Goal: Navigation & Orientation: Find specific page/section

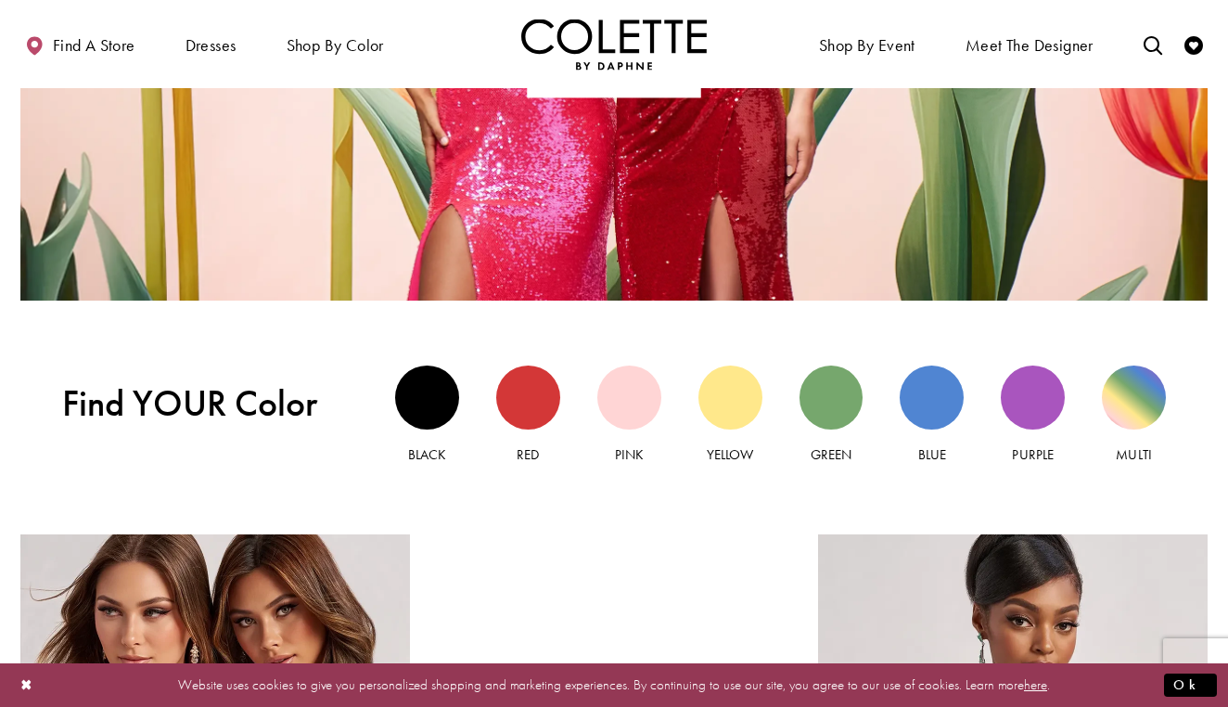
scroll to position [1517, 0]
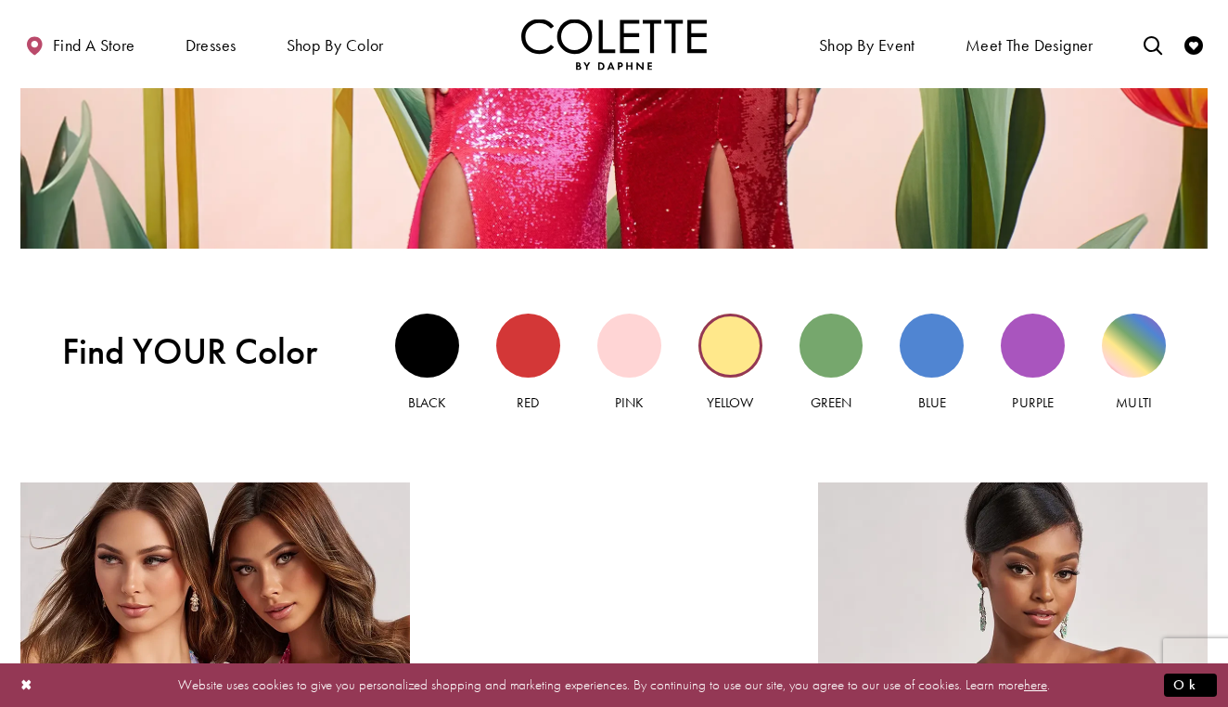
click at [726, 347] on div "Yellow view" at bounding box center [731, 346] width 64 height 64
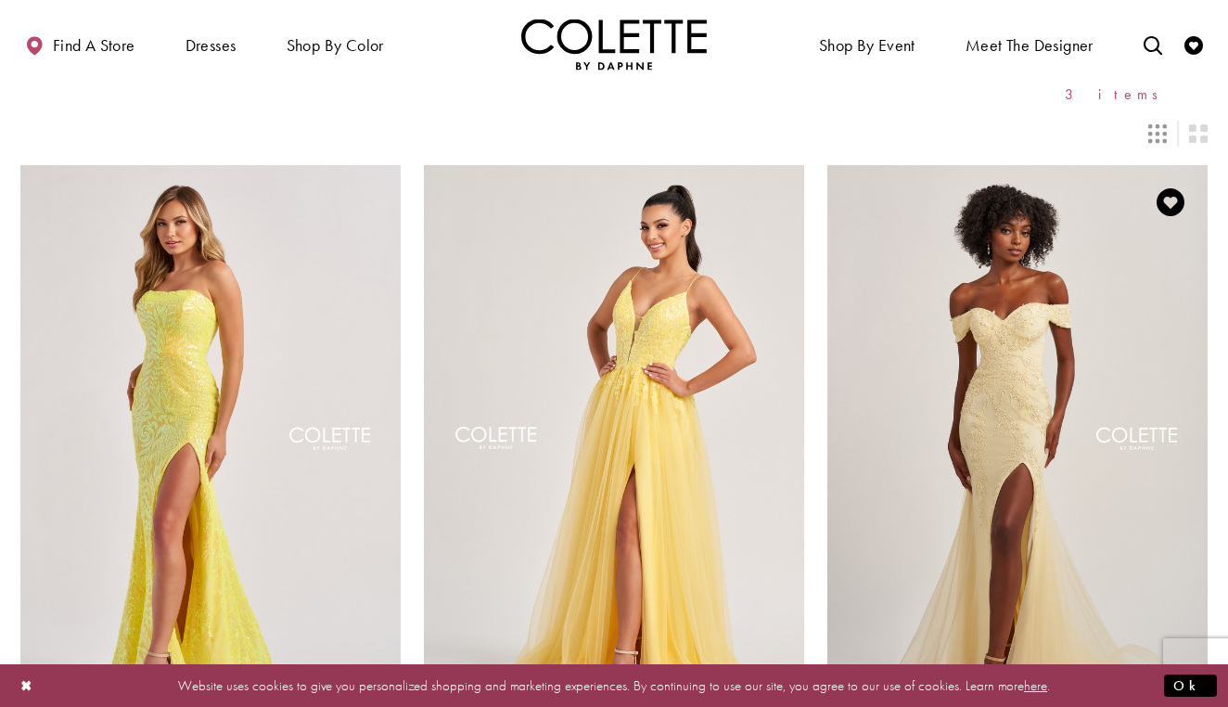
scroll to position [124, 0]
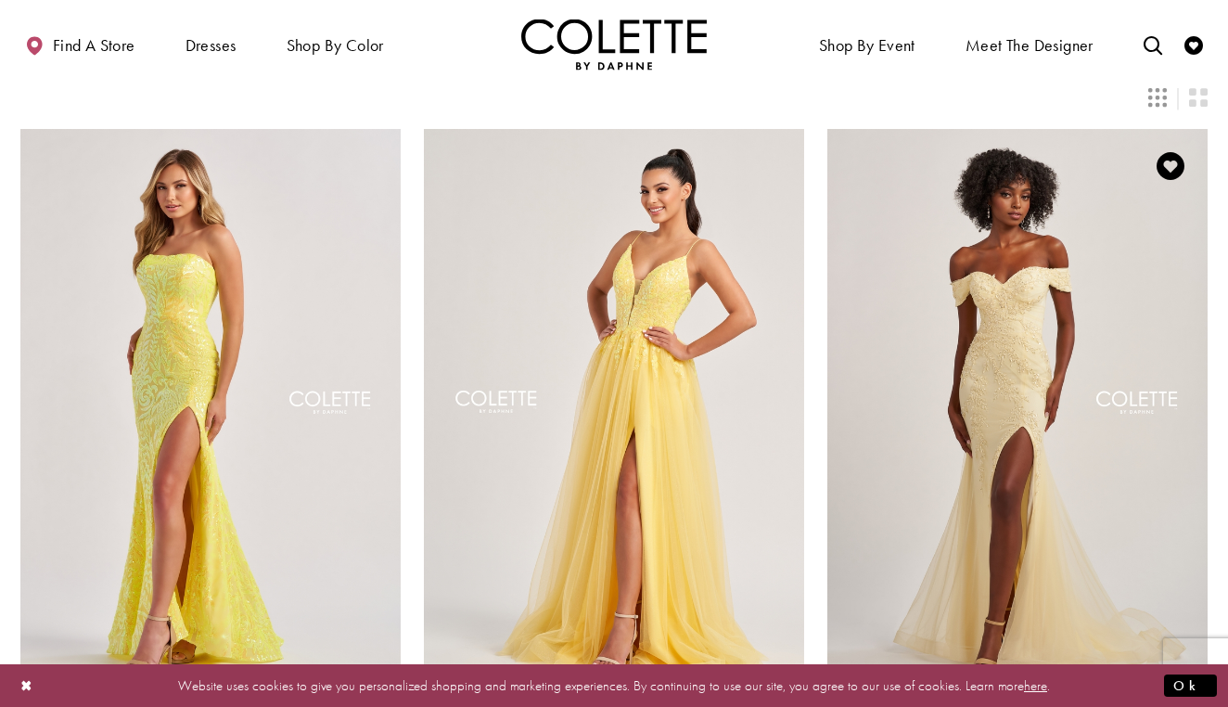
click at [989, 329] on img "Visit Colette by Daphne Style No. CL8645 Page" at bounding box center [1017, 405] width 380 height 553
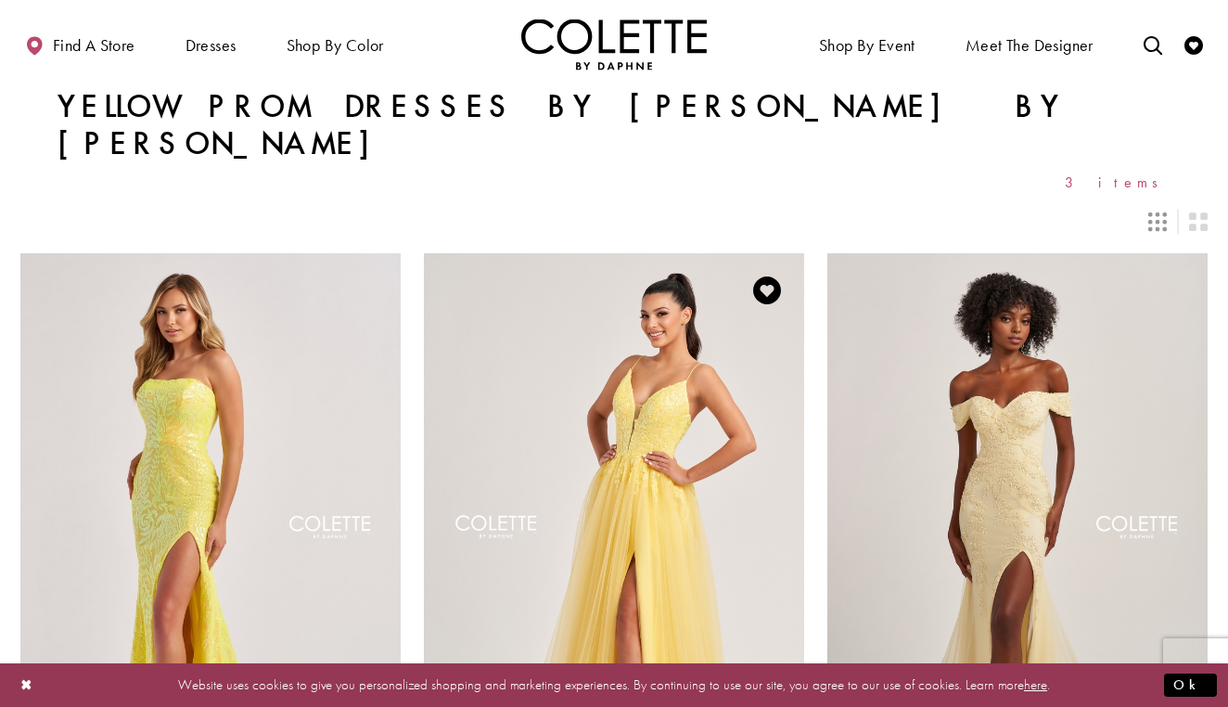
scroll to position [0, 0]
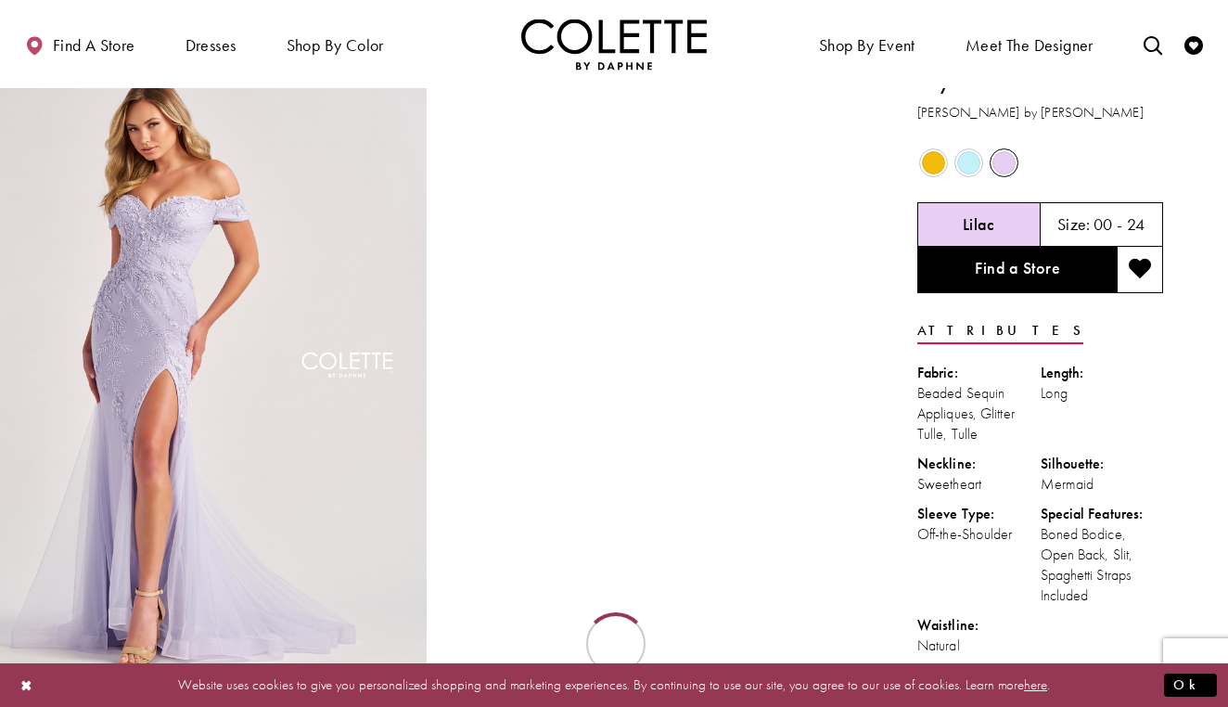
scroll to position [53, 0]
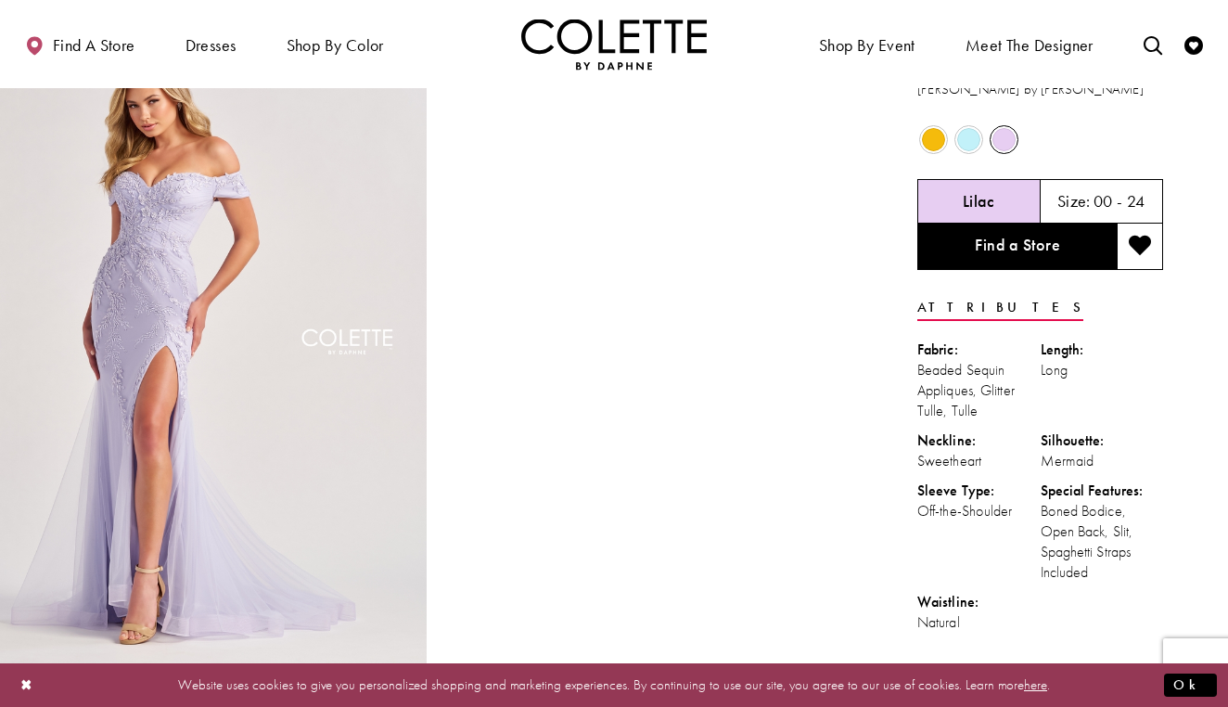
click at [929, 142] on span "Product color controls state depends on size chosen" at bounding box center [933, 139] width 23 height 23
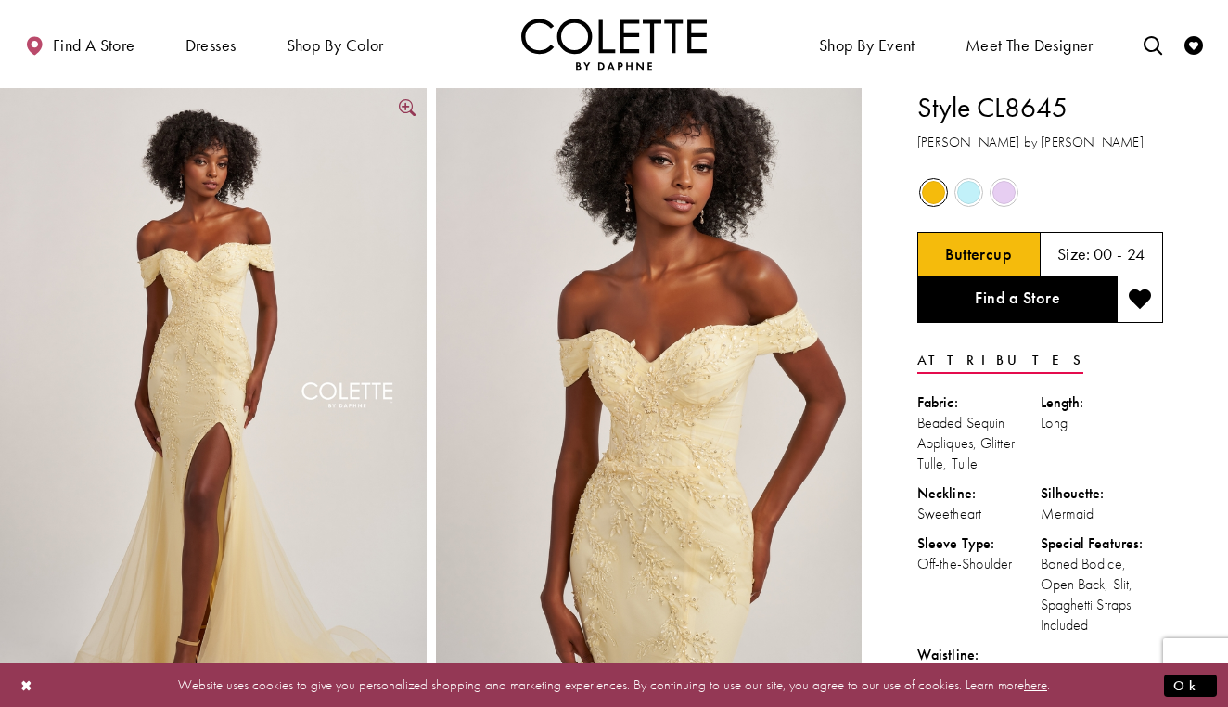
scroll to position [0, 0]
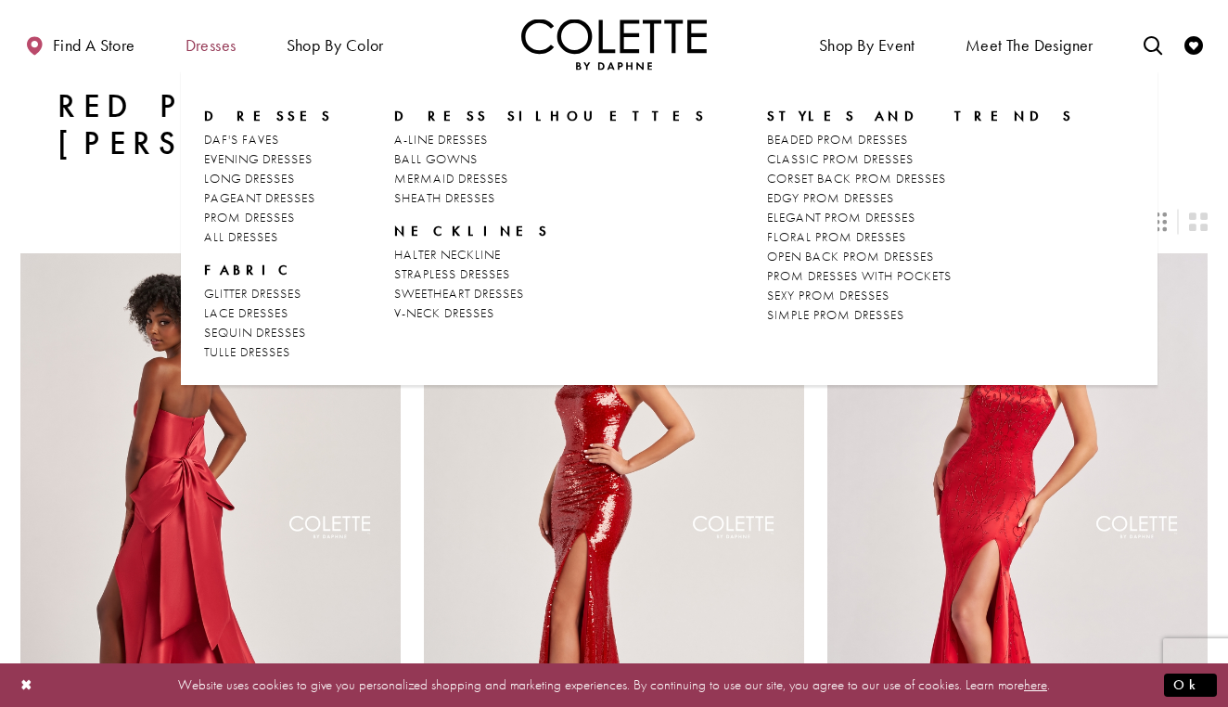
click at [189, 52] on span "Dresses" at bounding box center [211, 45] width 51 height 19
click at [205, 43] on span "Dresses" at bounding box center [211, 45] width 51 height 19
click at [263, 175] on span "LONG DRESSES" at bounding box center [249, 178] width 91 height 17
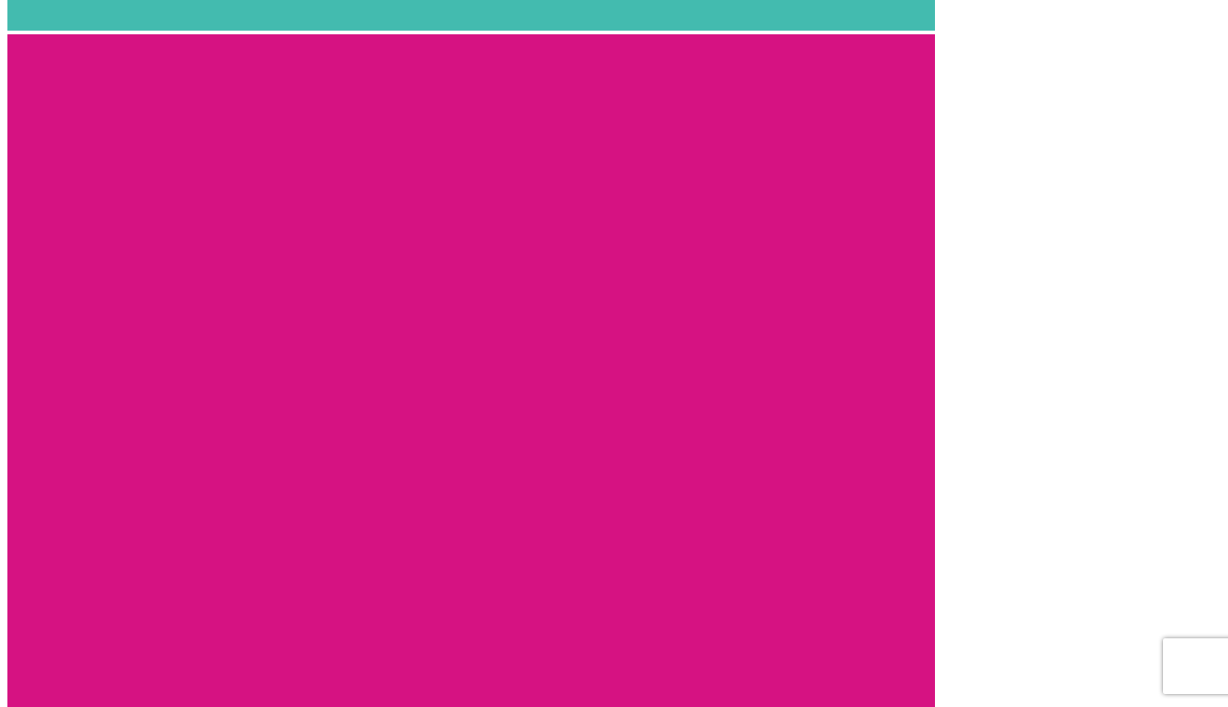
scroll to position [3470, 0]
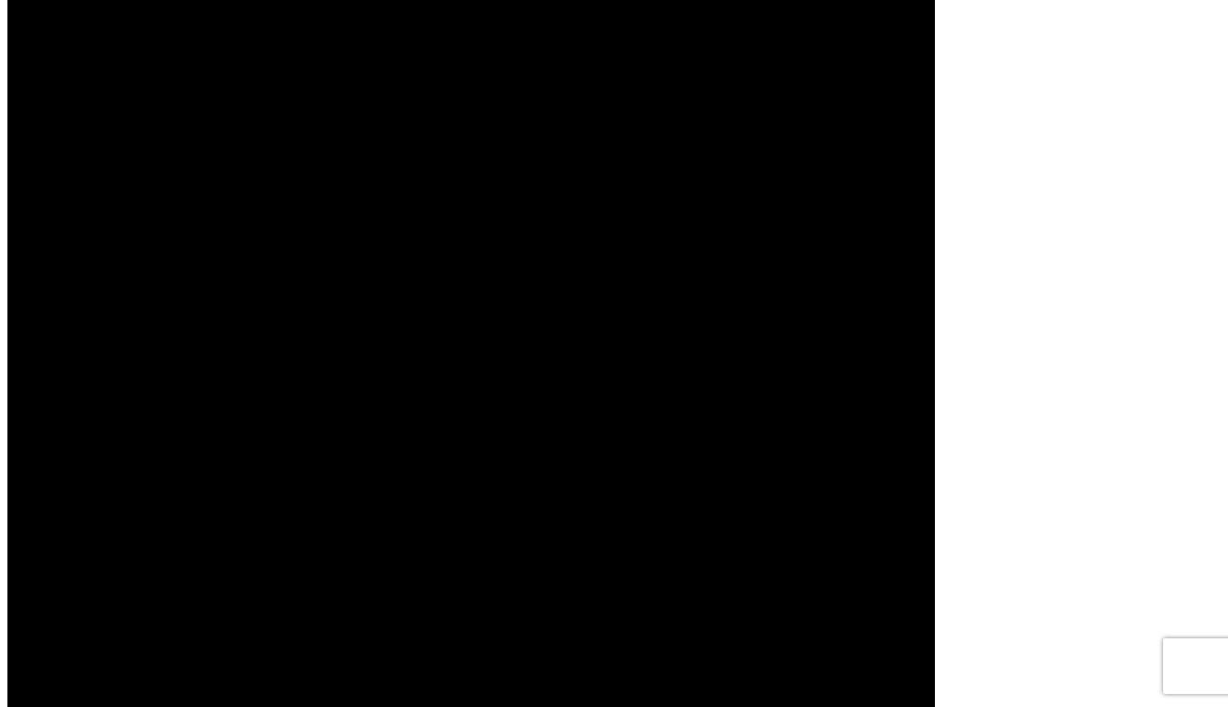
scroll to position [3520, 0]
